Goal: Task Accomplishment & Management: Manage account settings

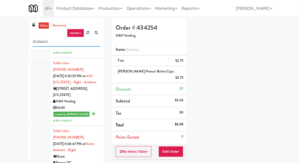
click at [37, 40] on input "Ambient" at bounding box center [67, 42] width 68 height 10
click at [35, 40] on input "Ambient" at bounding box center [67, 42] width 68 height 10
type input "D"
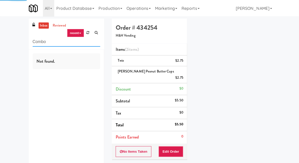
type input "Combo"
click at [4, 28] on div "inbox reviewed recent all unclear take inventory issue suspicious failed recent…" at bounding box center [149, 115] width 299 height 193
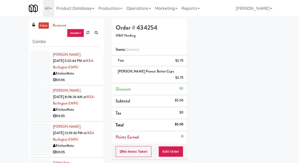
click at [46, 28] on link "inbox" at bounding box center [44, 25] width 11 height 6
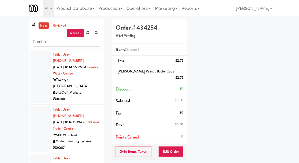
click at [43, 78] on div at bounding box center [40, 77] width 21 height 52
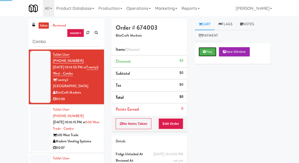
click at [208, 53] on button "Play" at bounding box center [208, 51] width 18 height 9
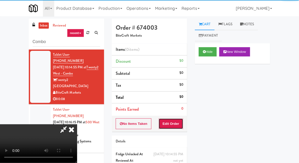
click at [176, 123] on button "Edit Order" at bounding box center [171, 123] width 25 height 11
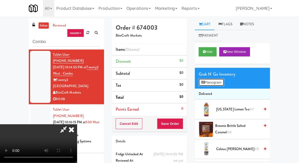
click at [216, 81] on button "Planogram" at bounding box center [211, 83] width 25 height 8
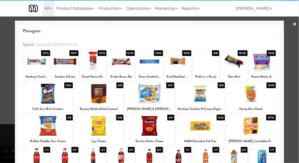
click at [91, 69] on div at bounding box center [93, 61] width 27 height 20
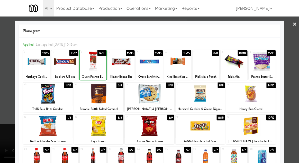
click at [293, 90] on div at bounding box center [149, 81] width 299 height 163
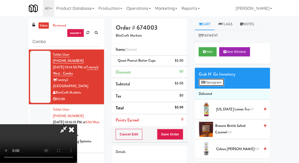
click at [221, 85] on button "Planogram" at bounding box center [211, 83] width 25 height 8
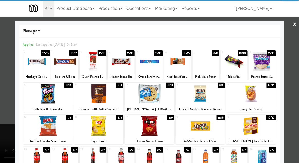
click at [267, 66] on div at bounding box center [262, 61] width 27 height 20
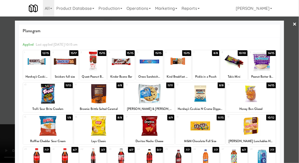
click at [295, 75] on div at bounding box center [149, 81] width 299 height 163
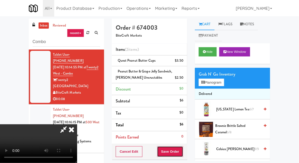
click at [182, 149] on button "Save Order" at bounding box center [170, 151] width 26 height 11
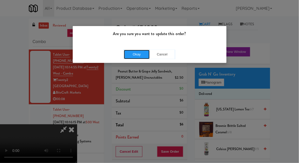
click at [130, 54] on button "Okay" at bounding box center [137, 54] width 26 height 9
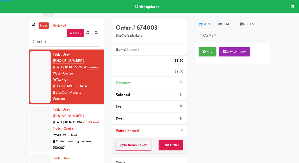
click at [32, 117] on div at bounding box center [40, 129] width 21 height 46
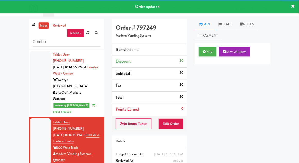
scroll to position [20, 0]
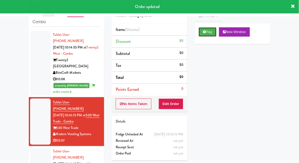
click at [211, 35] on button "Play" at bounding box center [208, 31] width 18 height 9
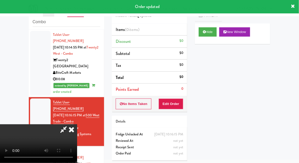
click at [175, 101] on button "Edit Order" at bounding box center [171, 103] width 25 height 11
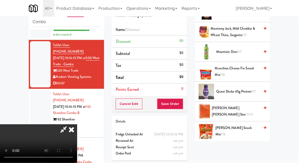
scroll to position [433, 0]
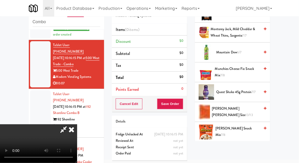
click at [246, 112] on span "13/13" at bounding box center [249, 114] width 7 height 5
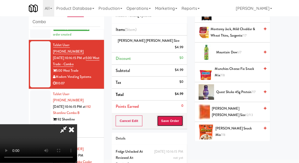
click at [182, 118] on button "Save Order" at bounding box center [170, 120] width 26 height 11
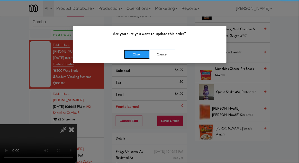
click at [138, 53] on button "Okay" at bounding box center [137, 54] width 26 height 9
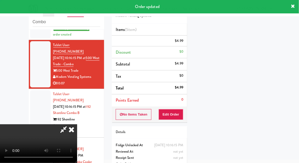
scroll to position [51, 0]
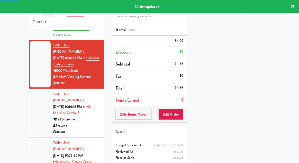
click at [30, 100] on div at bounding box center [40, 113] width 21 height 46
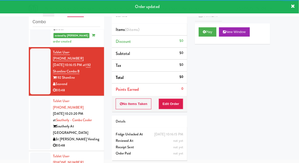
scroll to position [107, 0]
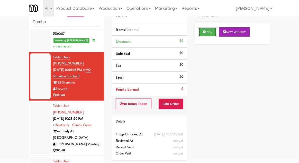
click at [212, 33] on button "Play" at bounding box center [208, 31] width 18 height 9
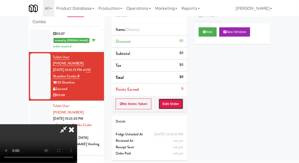
click at [175, 100] on button "Edit Order" at bounding box center [171, 103] width 25 height 11
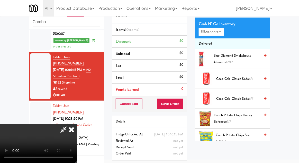
scroll to position [0, 0]
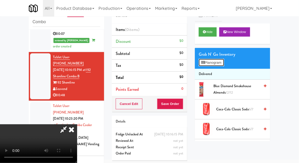
click at [216, 63] on button "Planogram" at bounding box center [211, 63] width 25 height 8
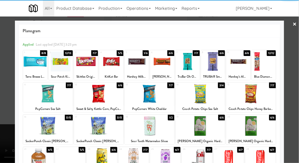
click at [159, 98] on div at bounding box center [150, 94] width 50 height 20
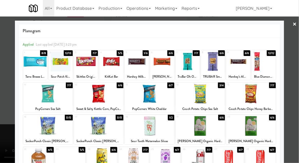
click at [299, 78] on div at bounding box center [149, 81] width 299 height 163
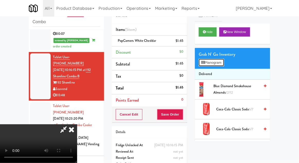
click at [221, 59] on button "Planogram" at bounding box center [211, 63] width 25 height 8
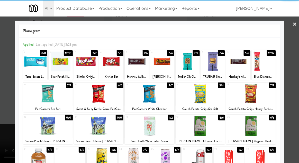
click at [164, 128] on div at bounding box center [150, 126] width 50 height 20
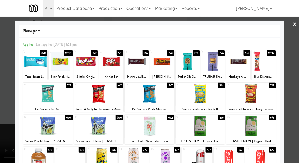
click at [297, 99] on div at bounding box center [149, 81] width 299 height 163
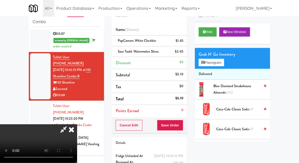
scroll to position [19, 0]
click at [219, 62] on button "Planogram" at bounding box center [211, 63] width 25 height 8
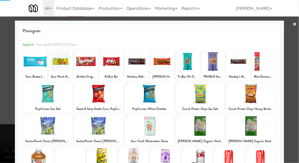
click at [294, 106] on div at bounding box center [149, 81] width 299 height 163
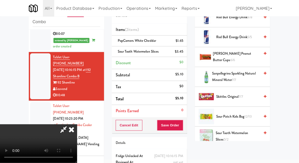
scroll to position [467, 0]
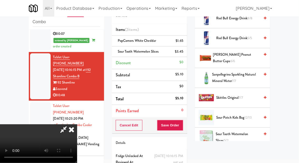
click at [246, 96] on span "Skittles Original 7/7" at bounding box center [238, 97] width 44 height 6
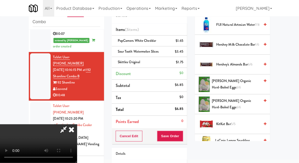
scroll to position [0, 0]
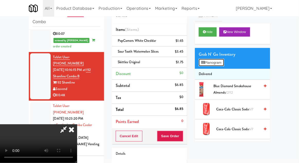
click at [218, 63] on button "Planogram" at bounding box center [211, 63] width 25 height 8
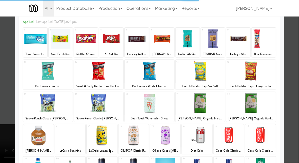
scroll to position [31, 0]
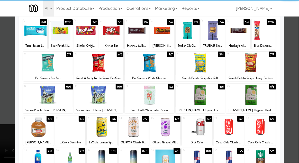
click at [32, 127] on div at bounding box center [38, 127] width 30 height 20
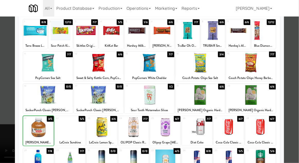
click at [292, 109] on div at bounding box center [149, 81] width 299 height 163
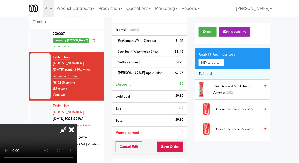
scroll to position [19, 0]
click at [182, 145] on button "Save Order" at bounding box center [170, 146] width 26 height 11
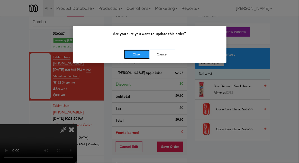
click at [130, 53] on button "Okay" at bounding box center [137, 54] width 26 height 9
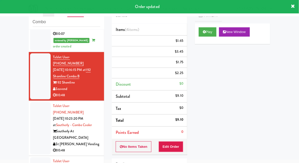
scroll to position [0, 0]
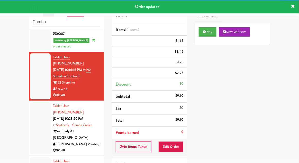
click at [29, 101] on li "Tablet User · (904) 806-9158 [DATE] 10:23:20 PM at Southerly - Combo Cooler Sou…" at bounding box center [66, 128] width 75 height 55
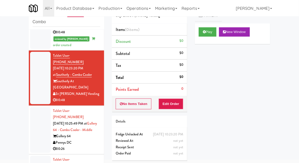
scroll to position [170, 0]
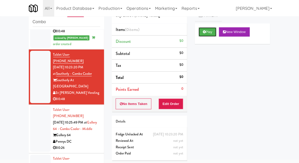
click at [213, 34] on button "Play" at bounding box center [208, 31] width 18 height 9
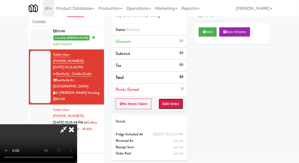
click at [175, 104] on button "Edit Order" at bounding box center [171, 103] width 25 height 11
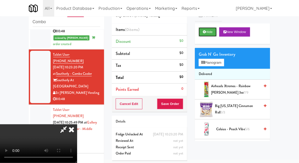
click at [213, 34] on button "Hide" at bounding box center [208, 31] width 18 height 9
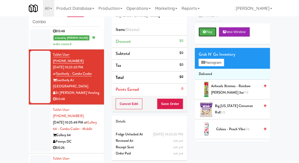
click at [213, 33] on button "Play" at bounding box center [208, 31] width 18 height 9
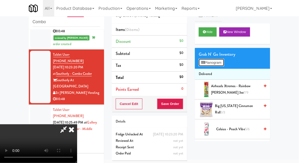
click at [219, 59] on button "Planogram" at bounding box center [211, 63] width 25 height 8
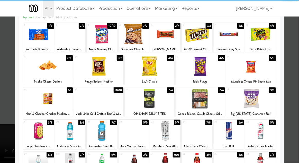
scroll to position [28, 0]
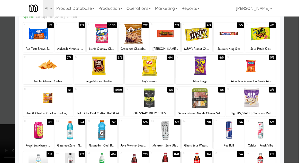
click at [296, 109] on div at bounding box center [149, 81] width 299 height 163
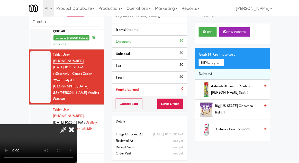
click at [220, 54] on div "Grab N' Go Inventory" at bounding box center [233, 54] width 68 height 8
click at [218, 63] on button "Planogram" at bounding box center [211, 63] width 25 height 8
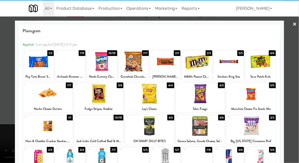
click at [232, 160] on div at bounding box center [229, 158] width 30 height 20
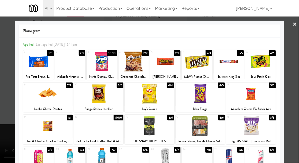
click at [291, 125] on div at bounding box center [149, 81] width 299 height 163
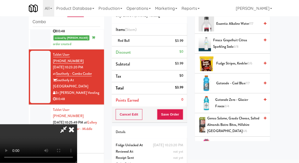
scroll to position [183, 0]
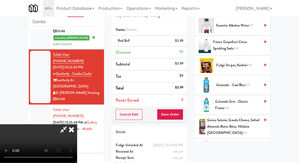
click at [244, 102] on span "Gatorade Zero - Glacier Freeze 3/4" at bounding box center [238, 104] width 45 height 13
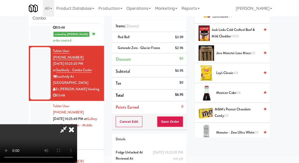
scroll to position [354, 0]
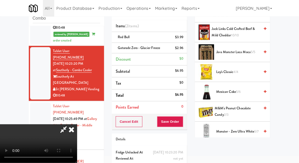
click at [248, 109] on span "M&M's Peanut Chocolate Candy 2/3" at bounding box center [237, 111] width 45 height 13
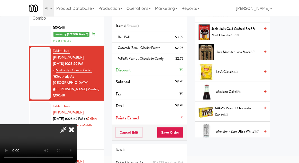
click at [231, 110] on span "M&M's Peanut Chocolate Candy 1/3" at bounding box center [237, 111] width 45 height 13
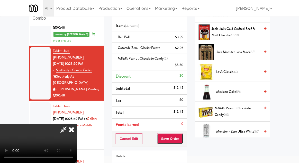
click at [183, 140] on button "Save Order" at bounding box center [170, 138] width 26 height 11
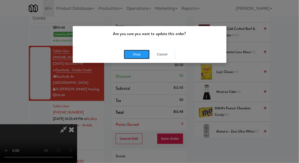
click at [132, 57] on button "Okay" at bounding box center [137, 54] width 26 height 9
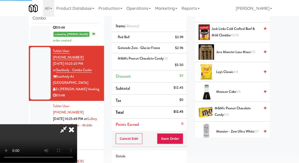
scroll to position [51, 0]
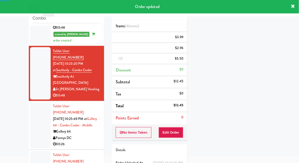
click at [32, 102] on div at bounding box center [40, 125] width 21 height 46
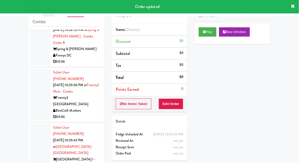
scroll to position [332, 0]
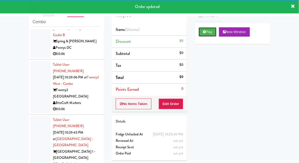
click at [214, 30] on button "Play" at bounding box center [208, 31] width 18 height 9
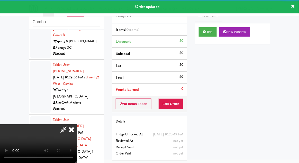
click at [175, 94] on li "Points Earned 0" at bounding box center [149, 89] width 75 height 12
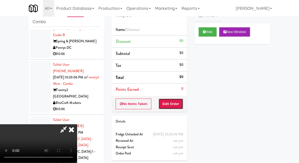
click at [181, 105] on button "Edit Order" at bounding box center [171, 103] width 25 height 11
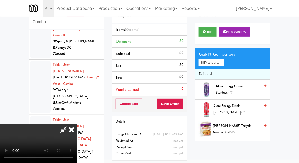
scroll to position [19, 0]
click at [222, 61] on button "Planogram" at bounding box center [211, 63] width 25 height 8
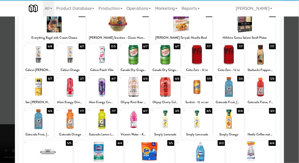
scroll to position [42, 0]
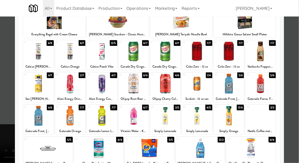
click at [202, 124] on div at bounding box center [197, 116] width 30 height 20
click at [298, 111] on div at bounding box center [149, 81] width 299 height 163
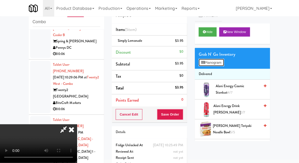
click at [224, 60] on button "Planogram" at bounding box center [211, 63] width 25 height 8
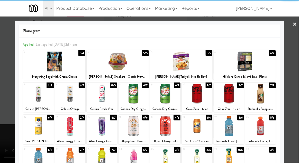
click at [176, 97] on div at bounding box center [165, 94] width 30 height 20
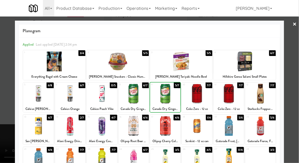
click at [291, 83] on div at bounding box center [149, 81] width 299 height 163
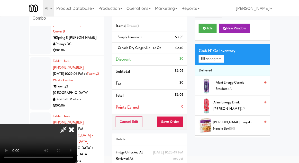
click at [77, 124] on icon at bounding box center [71, 129] width 11 height 10
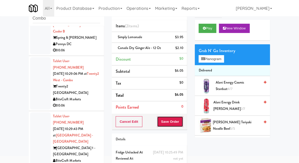
click at [173, 118] on button "Save Order" at bounding box center [170, 121] width 26 height 11
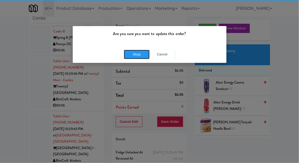
click at [141, 53] on button "Okay" at bounding box center [137, 54] width 26 height 9
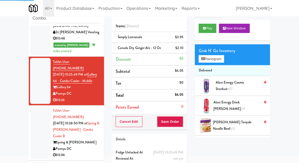
scroll to position [230, 0]
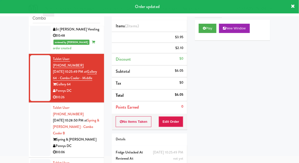
click at [33, 104] on div at bounding box center [40, 130] width 21 height 52
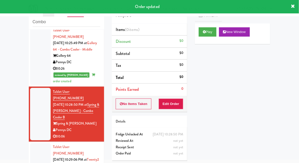
scroll to position [344, 0]
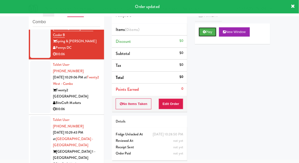
click at [209, 32] on button "Play" at bounding box center [208, 31] width 18 height 9
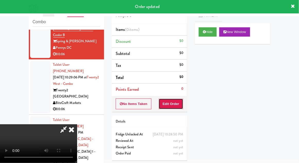
click at [170, 103] on button "Edit Order" at bounding box center [171, 103] width 25 height 11
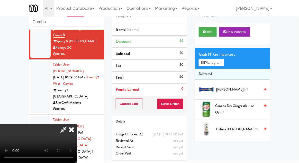
scroll to position [19, 0]
click at [295, 64] on div "inbox reviewed recent all unclear take inventory issue suspicious failed recent…" at bounding box center [149, 93] width 299 height 189
click at [208, 33] on button "Hide" at bounding box center [208, 31] width 18 height 9
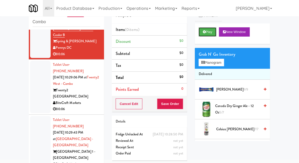
scroll to position [0, 0]
click at [211, 33] on button "Play" at bounding box center [208, 31] width 18 height 9
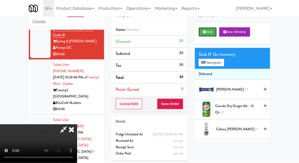
scroll to position [19, 0]
click at [209, 33] on button "Hide" at bounding box center [208, 31] width 18 height 9
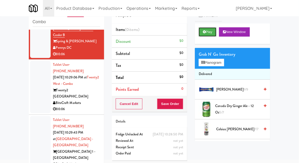
scroll to position [0, 0]
click at [208, 32] on button "Play" at bounding box center [208, 31] width 18 height 9
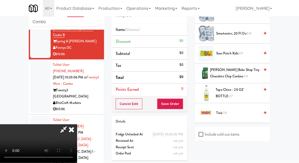
scroll to position [610, 0]
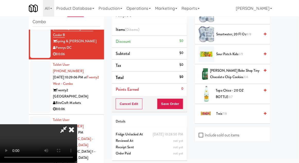
click at [233, 110] on span "Twix 7/8" at bounding box center [238, 113] width 44 height 6
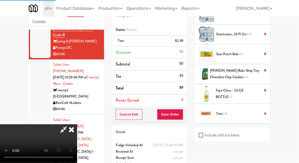
scroll to position [19, 0]
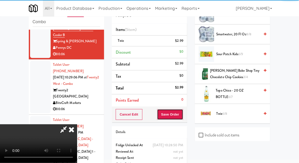
click at [181, 115] on button "Save Order" at bounding box center [170, 114] width 26 height 11
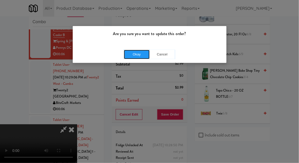
click at [130, 54] on button "Okay" at bounding box center [137, 54] width 26 height 9
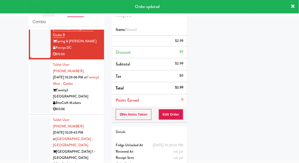
scroll to position [0, 0]
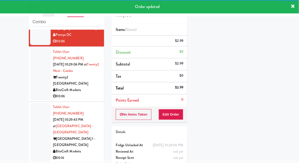
click at [33, 55] on div at bounding box center [40, 74] width 21 height 52
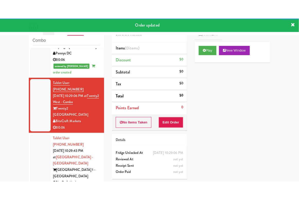
scroll to position [1, 0]
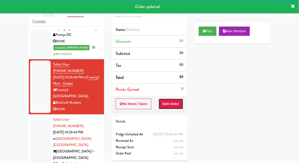
click at [175, 101] on button "Edit Order" at bounding box center [171, 103] width 25 height 11
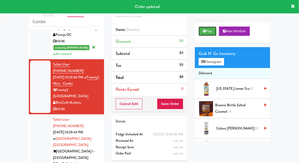
click at [213, 33] on button "Play" at bounding box center [208, 31] width 18 height 9
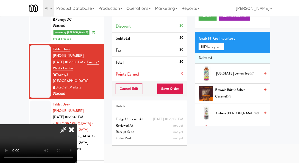
scroll to position [43, 0]
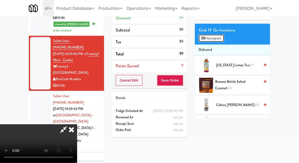
click at [221, 40] on button "Planogram" at bounding box center [211, 38] width 25 height 8
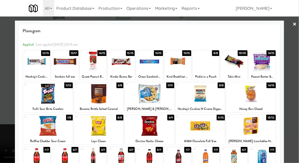
click at [64, 65] on div at bounding box center [64, 61] width 27 height 20
click at [59, 66] on div at bounding box center [64, 61] width 27 height 20
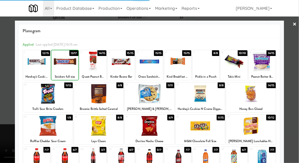
click at [292, 76] on div at bounding box center [149, 81] width 299 height 163
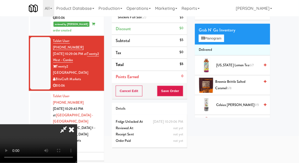
scroll to position [45, 0]
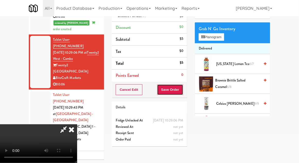
click at [180, 93] on button "Save Order" at bounding box center [170, 89] width 26 height 11
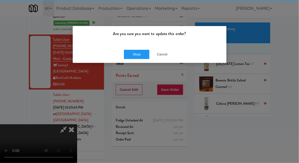
click at [139, 26] on div "Are you sure you want to update this order?" at bounding box center [150, 36] width 154 height 20
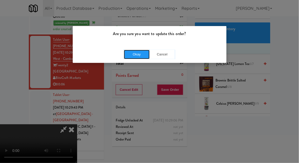
click at [137, 55] on button "Okay" at bounding box center [137, 54] width 26 height 9
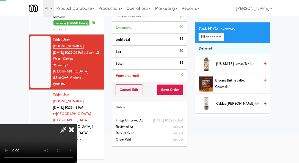
click at [41, 91] on div at bounding box center [40, 120] width 21 height 58
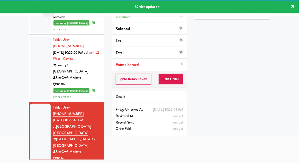
scroll to position [370, 0]
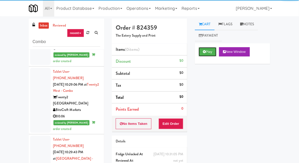
click at [209, 52] on button "Play" at bounding box center [208, 51] width 18 height 9
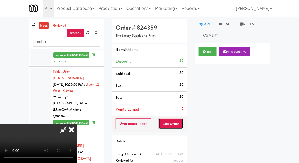
click at [173, 122] on button "Edit Order" at bounding box center [171, 123] width 25 height 11
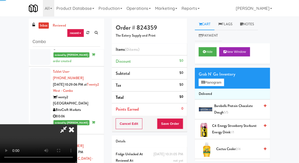
scroll to position [20, 0]
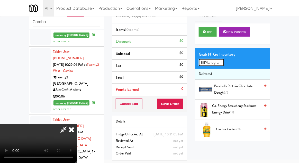
click at [222, 61] on button "Planogram" at bounding box center [211, 63] width 25 height 8
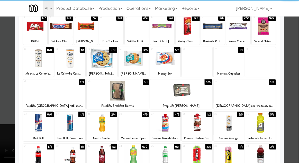
scroll to position [37, 0]
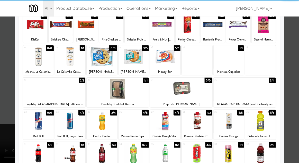
click at [96, 127] on div at bounding box center [102, 121] width 30 height 20
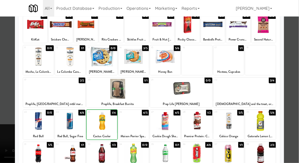
click at [289, 114] on div at bounding box center [149, 81] width 299 height 163
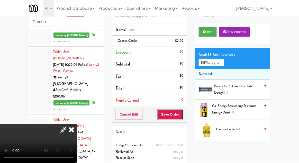
click at [181, 119] on button "Save Order" at bounding box center [170, 114] width 26 height 11
click at [181, 114] on button "Save Order" at bounding box center [170, 114] width 26 height 11
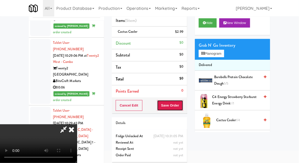
scroll to position [20, 0]
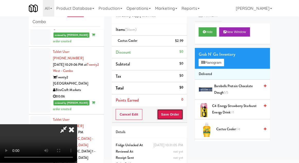
click at [181, 115] on button "Save Order" at bounding box center [170, 114] width 26 height 11
click at [182, 114] on button "Save Order" at bounding box center [170, 114] width 26 height 11
click at [77, 124] on icon at bounding box center [71, 129] width 11 height 10
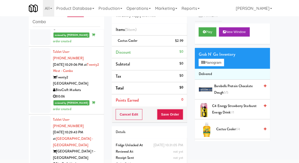
click at [45, 116] on div at bounding box center [40, 145] width 21 height 58
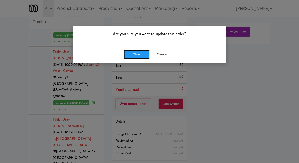
click at [143, 52] on button "Okay" at bounding box center [137, 54] width 26 height 9
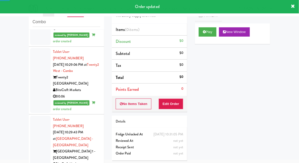
click at [37, 116] on div at bounding box center [40, 145] width 21 height 58
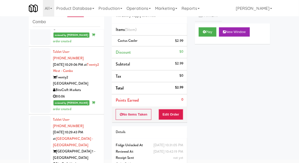
scroll to position [383, 0]
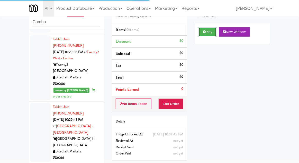
click at [212, 32] on button "Play" at bounding box center [208, 31] width 18 height 9
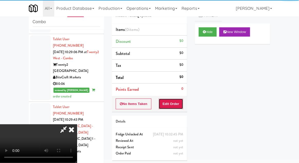
click at [171, 104] on button "Edit Order" at bounding box center [171, 103] width 25 height 11
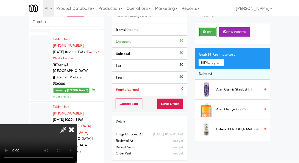
click at [211, 31] on button "Hide" at bounding box center [208, 31] width 18 height 9
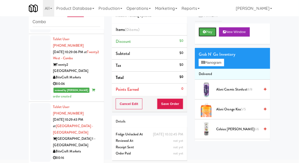
click at [210, 30] on button "Play" at bounding box center [208, 31] width 18 height 9
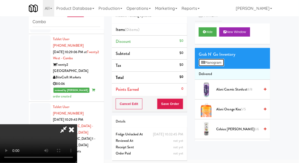
click at [220, 63] on button "Planogram" at bounding box center [211, 63] width 25 height 8
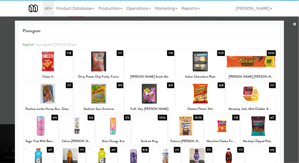
click at [88, 100] on div at bounding box center [99, 94] width 50 height 20
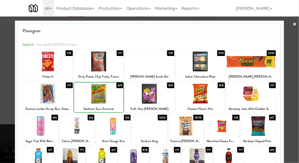
click at [293, 56] on div at bounding box center [149, 81] width 299 height 163
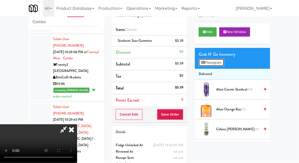
click at [213, 64] on button "Planogram" at bounding box center [211, 63] width 25 height 8
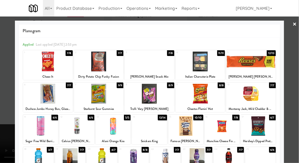
click at [165, 102] on div at bounding box center [150, 94] width 50 height 20
click at [296, 85] on div at bounding box center [149, 81] width 299 height 163
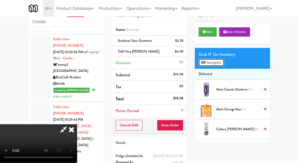
click at [217, 59] on button "Planogram" at bounding box center [211, 63] width 25 height 8
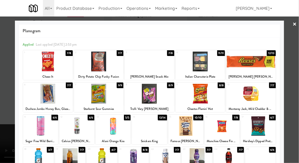
click at [49, 62] on div at bounding box center [48, 61] width 50 height 20
click at [290, 88] on div at bounding box center [149, 81] width 299 height 163
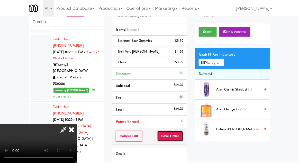
click at [183, 135] on button "Save Order" at bounding box center [170, 136] width 26 height 11
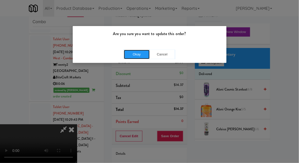
click at [134, 56] on button "Okay" at bounding box center [137, 54] width 26 height 9
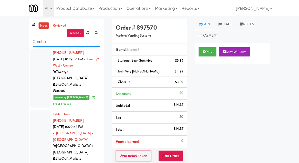
click at [41, 42] on input "Combo" at bounding box center [67, 42] width 68 height 10
click at [38, 42] on input "Combo" at bounding box center [67, 42] width 68 height 10
type input "Fridge"
click at [16, 40] on div "inbox reviewed recent all unclear take inventory issue suspicious failed recent…" at bounding box center [149, 118] width 299 height 198
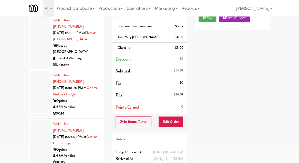
click at [32, 55] on div at bounding box center [40, 42] width 21 height 52
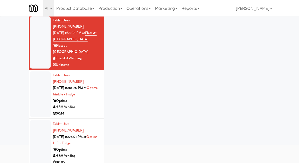
scroll to position [20, 0]
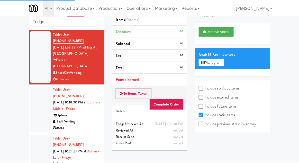
click at [36, 99] on div at bounding box center [40, 109] width 21 height 46
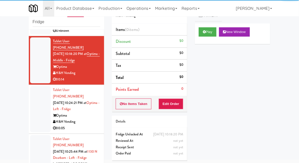
scroll to position [49, 0]
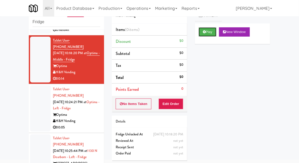
click at [208, 34] on button "Play" at bounding box center [208, 31] width 18 height 9
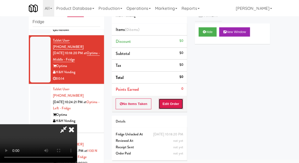
click at [177, 107] on button "Edit Order" at bounding box center [171, 103] width 25 height 11
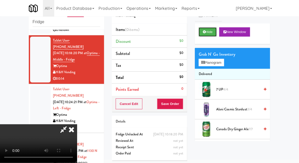
click at [213, 36] on button "Hide" at bounding box center [208, 31] width 18 height 9
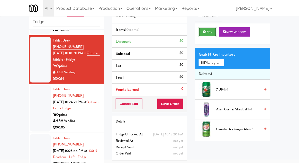
click at [214, 36] on button "Play" at bounding box center [208, 31] width 18 height 9
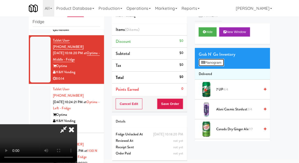
click at [223, 59] on button "Planogram" at bounding box center [211, 63] width 25 height 8
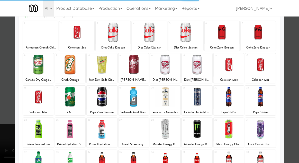
scroll to position [30, 0]
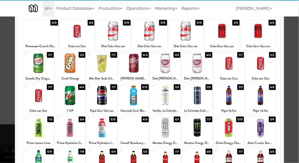
click at [39, 130] on div at bounding box center [38, 128] width 30 height 20
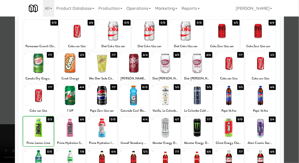
click at [289, 78] on div at bounding box center [149, 81] width 299 height 163
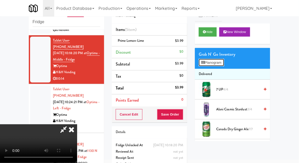
click at [223, 59] on button "Planogram" at bounding box center [211, 63] width 25 height 8
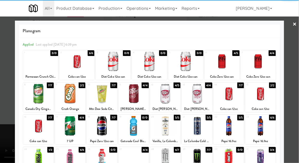
click at [70, 155] on div at bounding box center [70, 158] width 30 height 20
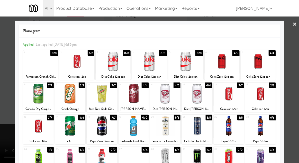
click at [288, 76] on div at bounding box center [149, 81] width 299 height 163
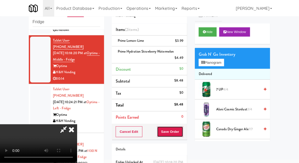
click at [182, 133] on button "Save Order" at bounding box center [170, 131] width 26 height 11
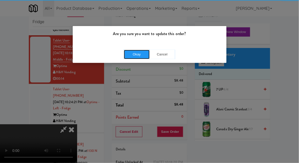
click at [124, 53] on button "Okay" at bounding box center [137, 54] width 26 height 9
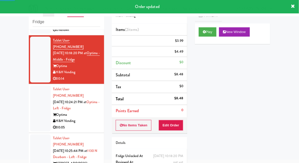
click at [31, 86] on div at bounding box center [40, 108] width 21 height 46
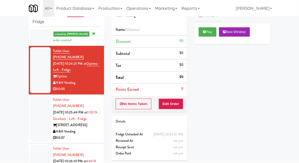
scroll to position [101, 0]
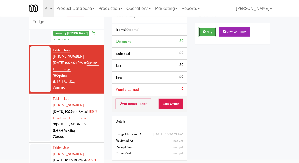
click at [209, 35] on button "Play" at bounding box center [208, 31] width 18 height 9
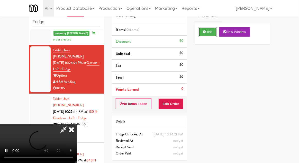
scroll to position [37, 0]
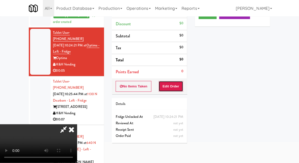
click at [179, 90] on button "Edit Order" at bounding box center [171, 86] width 25 height 11
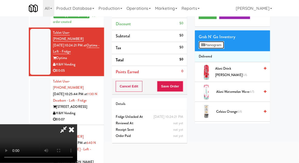
click at [218, 47] on button "Planogram" at bounding box center [211, 45] width 25 height 8
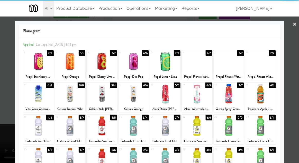
click at [72, 127] on div at bounding box center [70, 126] width 30 height 20
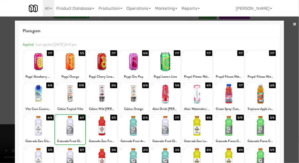
click at [291, 32] on div at bounding box center [149, 81] width 299 height 163
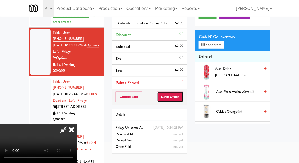
click at [182, 102] on button "Save Order" at bounding box center [170, 96] width 26 height 11
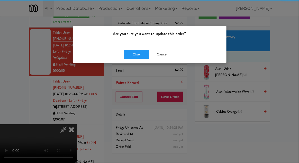
click at [133, 46] on div "Okay Cancel" at bounding box center [150, 54] width 154 height 17
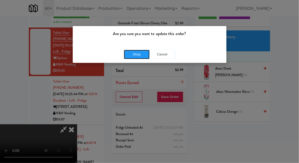
click at [131, 54] on button "Okay" at bounding box center [137, 54] width 26 height 9
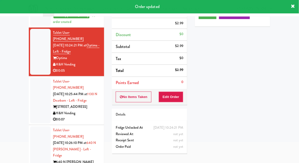
click at [32, 77] on div at bounding box center [40, 100] width 21 height 46
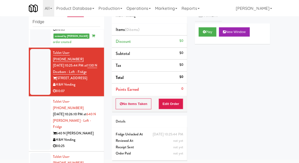
scroll to position [160, 0]
click at [211, 34] on button "Play" at bounding box center [208, 31] width 18 height 9
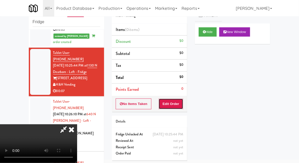
click at [176, 105] on button "Edit Order" at bounding box center [171, 103] width 25 height 11
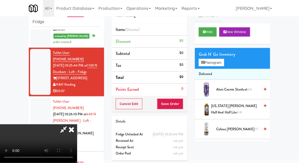
scroll to position [0, 0]
click at [223, 59] on button "Planogram" at bounding box center [211, 63] width 25 height 8
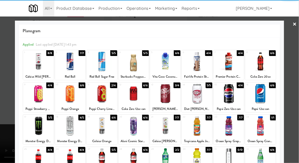
click at [37, 97] on div at bounding box center [38, 94] width 30 height 20
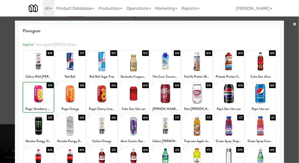
click at [288, 65] on div at bounding box center [149, 81] width 299 height 163
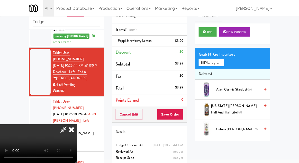
scroll to position [19, 0]
click at [183, 117] on button "Save Order" at bounding box center [170, 114] width 26 height 11
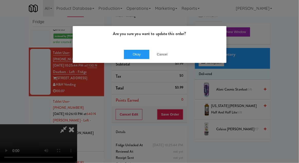
click at [133, 62] on div "Okay Cancel" at bounding box center [150, 54] width 154 height 17
click at [133, 58] on button "Okay" at bounding box center [137, 54] width 26 height 9
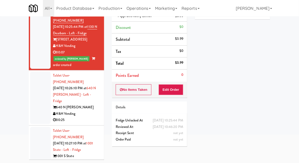
scroll to position [196, 0]
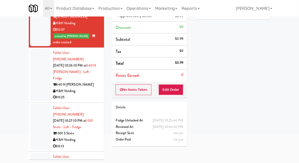
click at [35, 59] on div at bounding box center [40, 75] width 21 height 52
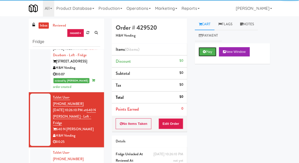
click at [212, 51] on button "Play" at bounding box center [208, 51] width 18 height 9
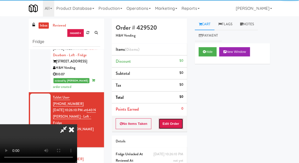
click at [176, 128] on button "Edit Order" at bounding box center [171, 123] width 25 height 11
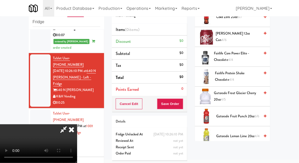
scroll to position [291, 0]
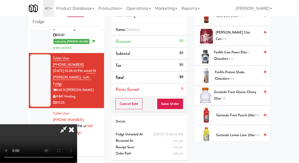
click at [247, 113] on span "Gatorade Fruit Punch 20oz 6/6" at bounding box center [238, 115] width 44 height 6
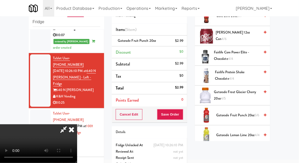
scroll to position [19, 0]
click at [181, 116] on button "Save Order" at bounding box center [170, 114] width 26 height 11
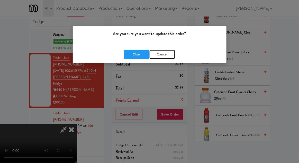
click at [161, 55] on button "Cancel" at bounding box center [163, 54] width 26 height 9
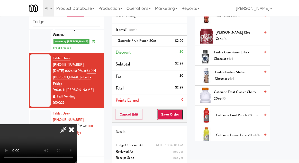
click at [183, 115] on button "Save Order" at bounding box center [170, 114] width 26 height 11
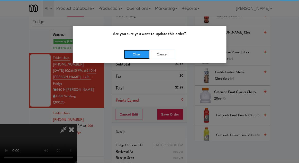
click at [128, 53] on button "Okay" at bounding box center [137, 54] width 26 height 9
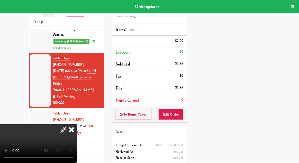
scroll to position [0, 0]
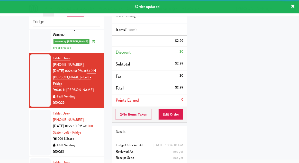
click at [35, 109] on div at bounding box center [40, 132] width 21 height 46
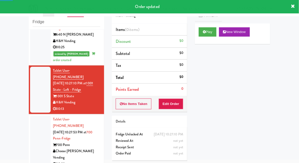
scroll to position [272, 0]
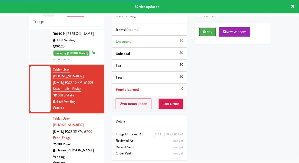
click at [205, 33] on icon at bounding box center [204, 31] width 3 height 3
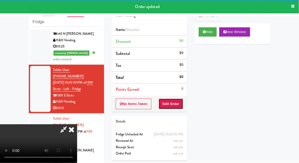
click at [176, 102] on button "Edit Order" at bounding box center [171, 103] width 25 height 11
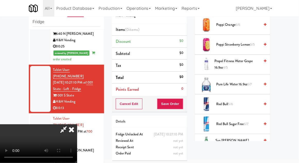
scroll to position [549, 0]
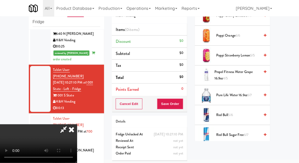
click at [252, 92] on span "6/7" at bounding box center [250, 94] width 4 height 5
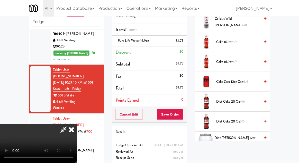
scroll to position [0, 0]
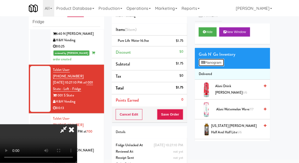
click at [224, 63] on button "Planogram" at bounding box center [211, 63] width 25 height 8
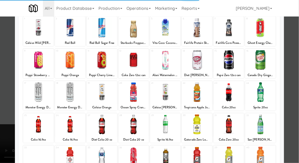
scroll to position [65, 0]
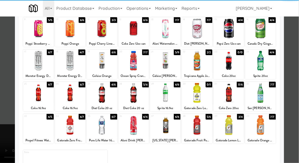
click at [31, 128] on div at bounding box center [38, 125] width 30 height 20
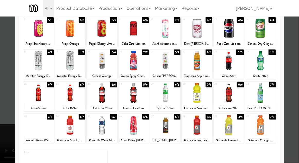
click at [6, 120] on div at bounding box center [149, 81] width 299 height 163
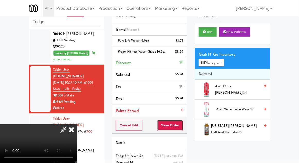
click at [182, 124] on button "Save Order" at bounding box center [170, 125] width 26 height 11
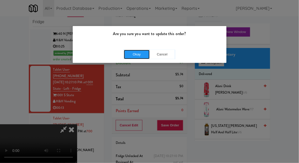
click at [134, 50] on button "Okay" at bounding box center [137, 54] width 26 height 9
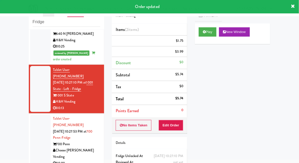
click at [32, 115] on div at bounding box center [40, 141] width 21 height 52
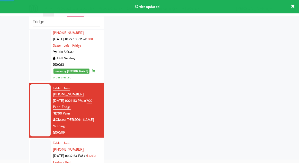
scroll to position [423, 0]
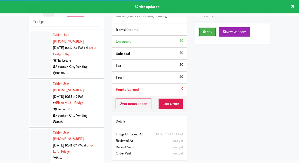
click at [214, 32] on button "Play" at bounding box center [208, 31] width 18 height 9
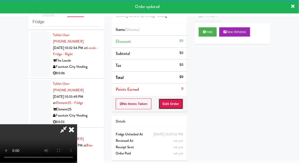
click at [176, 99] on button "Edit Order" at bounding box center [171, 103] width 25 height 11
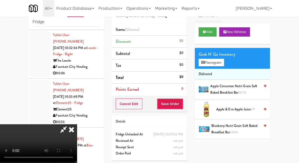
scroll to position [19, 0]
click at [209, 31] on button "Hide" at bounding box center [208, 31] width 18 height 9
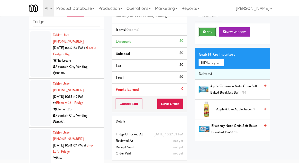
scroll to position [0, 0]
click at [210, 34] on button "Play" at bounding box center [208, 31] width 18 height 9
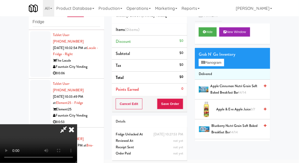
click at [215, 69] on li "Delivered" at bounding box center [232, 74] width 75 height 11
click at [219, 66] on button "Planogram" at bounding box center [211, 63] width 25 height 8
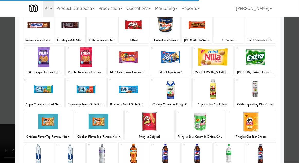
scroll to position [65, 0]
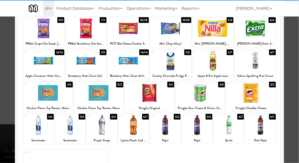
click at [63, 126] on div at bounding box center [70, 125] width 30 height 20
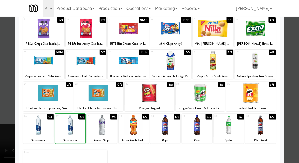
click at [289, 114] on div at bounding box center [149, 81] width 299 height 163
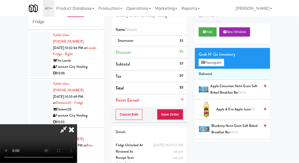
scroll to position [19, 0]
click at [216, 66] on button "Planogram" at bounding box center [211, 63] width 25 height 8
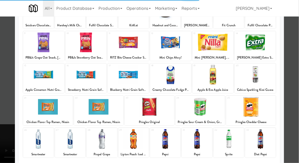
scroll to position [65, 0]
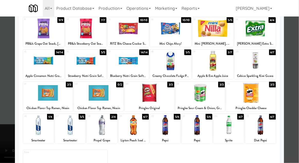
click at [268, 129] on div at bounding box center [261, 125] width 30 height 20
click at [293, 124] on div at bounding box center [149, 81] width 299 height 163
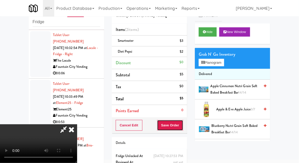
click at [183, 125] on button "Save Order" at bounding box center [170, 125] width 26 height 11
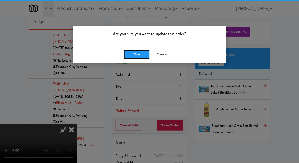
click at [129, 54] on button "Okay" at bounding box center [137, 54] width 26 height 9
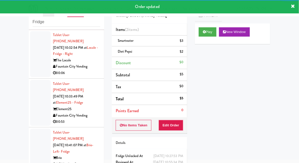
click at [37, 79] on li "Tablet User · (913) 553-8076 [DATE] 10:33:49 PM at Element25 - Fridge Element25…" at bounding box center [66, 103] width 75 height 49
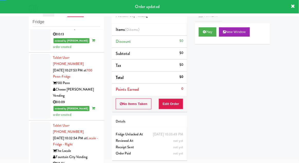
scroll to position [354, 0]
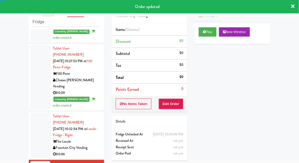
click at [41, 112] on div at bounding box center [40, 135] width 21 height 46
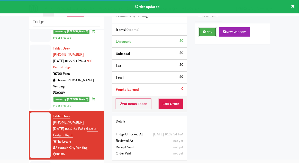
click at [211, 32] on button "Play" at bounding box center [208, 31] width 18 height 9
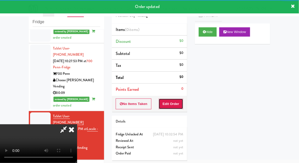
click at [175, 105] on button "Edit Order" at bounding box center [171, 103] width 25 height 11
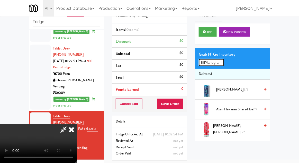
click at [215, 63] on button "Planogram" at bounding box center [211, 63] width 25 height 8
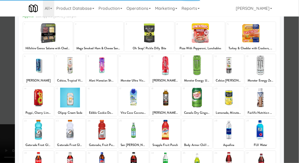
scroll to position [30, 0]
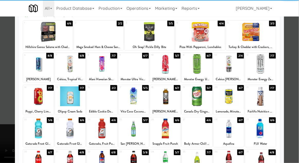
click at [95, 108] on div "Edible Cookie Dough" at bounding box center [102, 111] width 29 height 6
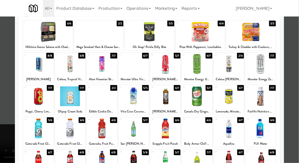
click at [92, 104] on div at bounding box center [102, 96] width 30 height 20
click at [290, 113] on div at bounding box center [149, 81] width 299 height 163
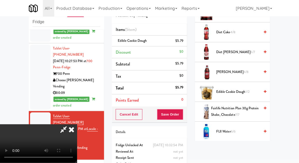
scroll to position [19, 0]
click at [183, 115] on button "Save Order" at bounding box center [170, 114] width 26 height 11
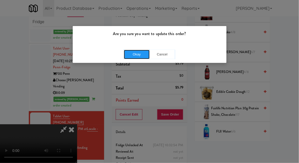
click at [128, 56] on button "Okay" at bounding box center [137, 54] width 26 height 9
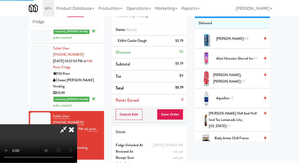
scroll to position [0, 0]
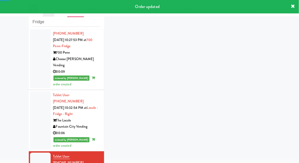
scroll to position [448, 0]
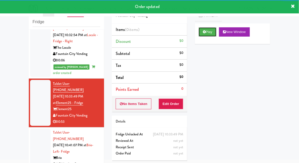
click at [216, 36] on button "Play" at bounding box center [208, 31] width 18 height 9
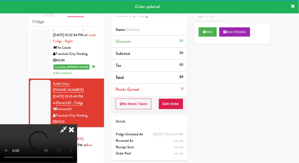
click at [181, 114] on div "Order # 669543 Fountain City Vending Items (0 items ) Discount $0 Subtotal $0 T…" at bounding box center [149, 82] width 83 height 166
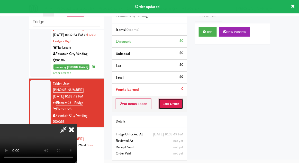
click at [179, 102] on button "Edit Order" at bounding box center [171, 103] width 25 height 11
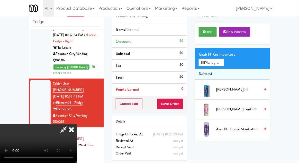
scroll to position [0, 0]
click at [220, 63] on button "Planogram" at bounding box center [211, 63] width 25 height 8
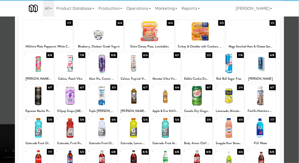
scroll to position [30, 0]
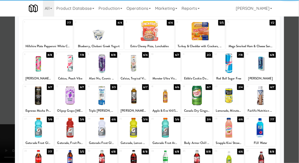
click at [203, 132] on div at bounding box center [197, 128] width 30 height 20
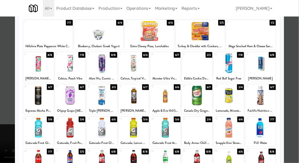
click at [295, 108] on div at bounding box center [149, 81] width 299 height 163
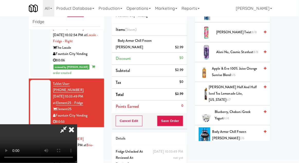
scroll to position [19, 0]
click at [236, 128] on span "Body Armor Chill Frozen [PERSON_NAME] 2/6" at bounding box center [237, 134] width 48 height 13
click at [183, 44] on div "$5.98" at bounding box center [179, 47] width 8 height 6
click at [184, 47] on icon at bounding box center [184, 48] width 3 height 3
click at [237, 128] on span "Body Armor Chill Frozen [PERSON_NAME] 2/6" at bounding box center [237, 134] width 48 height 13
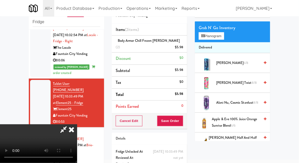
scroll to position [0, 0]
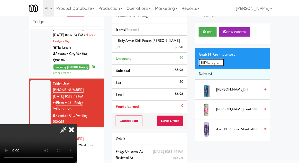
click at [218, 64] on button "Planogram" at bounding box center [211, 63] width 25 height 8
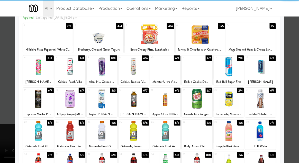
scroll to position [28, 0]
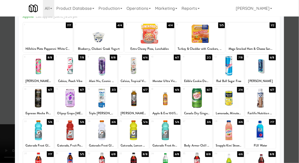
click at [238, 126] on div at bounding box center [229, 130] width 30 height 20
click at [296, 110] on div at bounding box center [149, 81] width 299 height 163
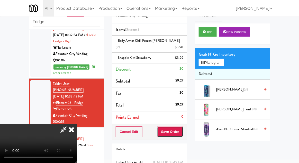
click at [183, 127] on button "Save Order" at bounding box center [170, 131] width 26 height 11
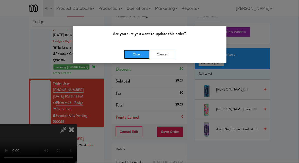
click at [134, 55] on button "Okay" at bounding box center [137, 54] width 26 height 9
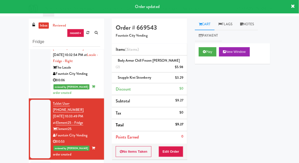
click at [250, 23] on link "Notes" at bounding box center [248, 25] width 22 height 12
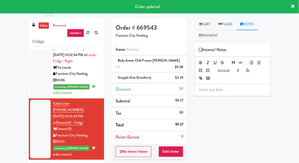
click at [219, 88] on p at bounding box center [232, 90] width 67 height 6
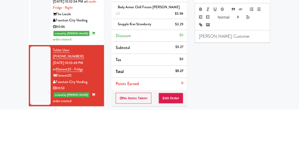
click at [8, 109] on div "inbox reviewed recent all unclear take inventory issue suspicious failed recent…" at bounding box center [149, 115] width 299 height 193
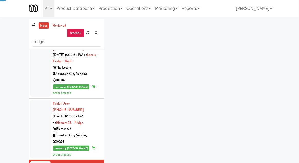
scroll to position [461, 0]
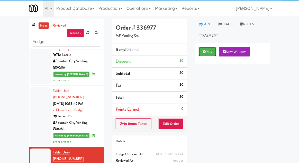
click at [205, 52] on icon at bounding box center [204, 51] width 3 height 3
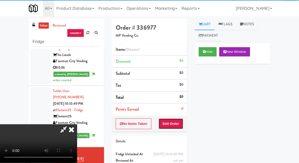
click at [176, 125] on button "Edit Order" at bounding box center [171, 123] width 25 height 11
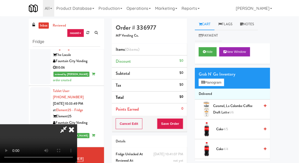
scroll to position [20, 0]
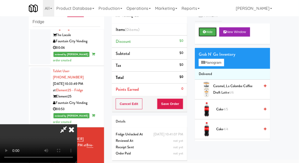
click at [213, 33] on button "Hide" at bounding box center [208, 31] width 18 height 9
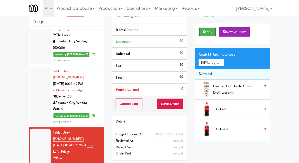
click at [214, 32] on button "Play" at bounding box center [208, 31] width 18 height 9
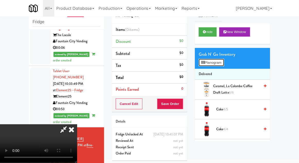
click at [219, 65] on button "Planogram" at bounding box center [211, 63] width 25 height 8
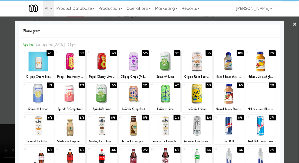
click at [66, 99] on div at bounding box center [70, 94] width 30 height 20
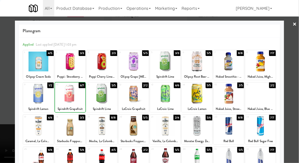
click at [293, 98] on div at bounding box center [149, 81] width 299 height 163
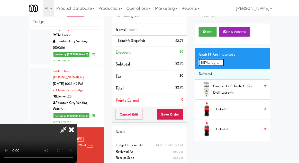
click at [217, 59] on button "Planogram" at bounding box center [211, 63] width 25 height 8
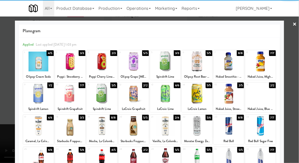
click at [68, 102] on div at bounding box center [70, 94] width 30 height 20
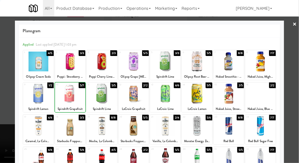
click at [288, 104] on div at bounding box center [149, 81] width 299 height 163
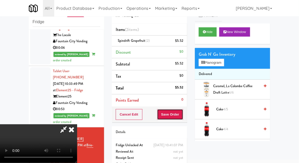
click at [183, 114] on button "Save Order" at bounding box center [170, 114] width 26 height 11
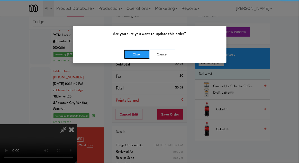
click at [135, 50] on button "Okay" at bounding box center [137, 54] width 26 height 9
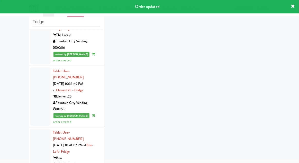
scroll to position [474, 0]
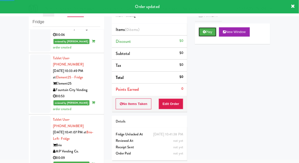
click at [211, 35] on button "Play" at bounding box center [208, 31] width 18 height 9
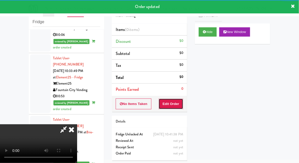
click at [175, 98] on button "Edit Order" at bounding box center [171, 103] width 25 height 11
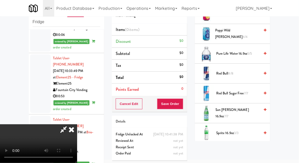
scroll to position [640, 0]
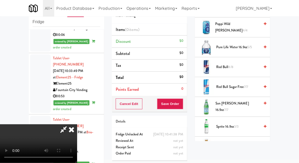
click at [237, 124] on span "3/3" at bounding box center [236, 126] width 5 height 5
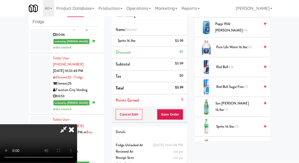
scroll to position [19, 0]
click at [183, 114] on button "Save Order" at bounding box center [170, 114] width 26 height 11
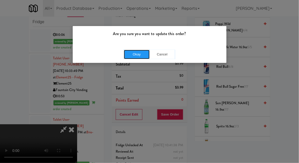
click at [128, 52] on button "Okay" at bounding box center [137, 54] width 26 height 9
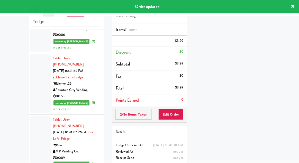
scroll to position [0, 0]
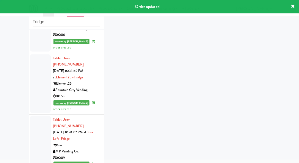
scroll to position [486, 0]
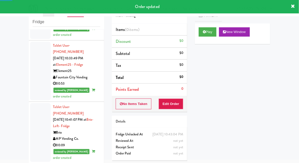
click at [214, 34] on button "Play" at bounding box center [208, 31] width 18 height 9
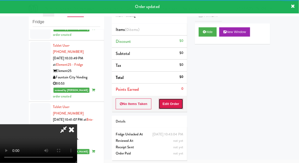
click at [173, 101] on button "Edit Order" at bounding box center [171, 103] width 25 height 11
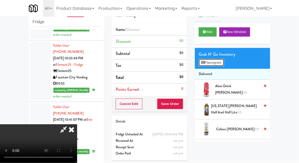
click at [222, 65] on button "Planogram" at bounding box center [211, 63] width 25 height 8
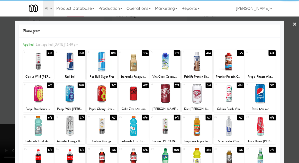
click at [100, 128] on div at bounding box center [102, 126] width 30 height 20
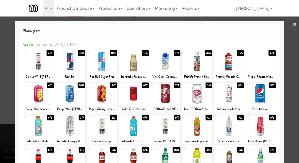
click at [0, 114] on div at bounding box center [149, 81] width 299 height 163
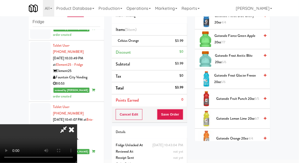
scroll to position [377, 0]
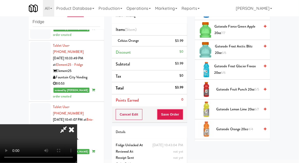
click at [237, 130] on span "Gatorade Orange 20oz 4/4" at bounding box center [238, 129] width 44 height 6
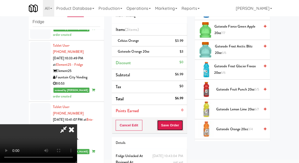
click at [182, 127] on button "Save Order" at bounding box center [170, 125] width 26 height 11
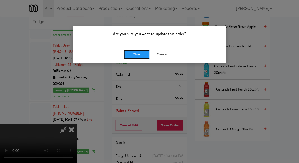
click at [135, 58] on button "Okay" at bounding box center [137, 54] width 26 height 9
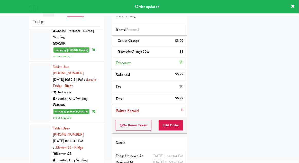
scroll to position [403, 0]
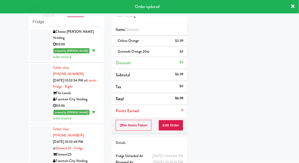
click at [36, 125] on div at bounding box center [40, 154] width 21 height 58
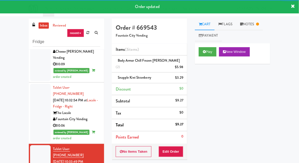
click at [250, 29] on link "Notes" at bounding box center [250, 25] width 27 height 12
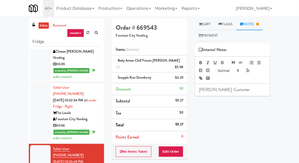
click at [241, 89] on p "[PERSON_NAME]: Customer" at bounding box center [232, 90] width 67 height 6
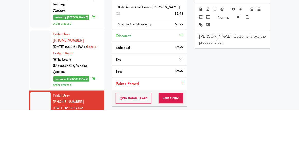
click at [251, 108] on div "Play New Window Primary Flag Clear Flag if unable to determine what was taken o…" at bounding box center [232, 139] width 75 height 193
